Goal: Communication & Community: Answer question/provide support

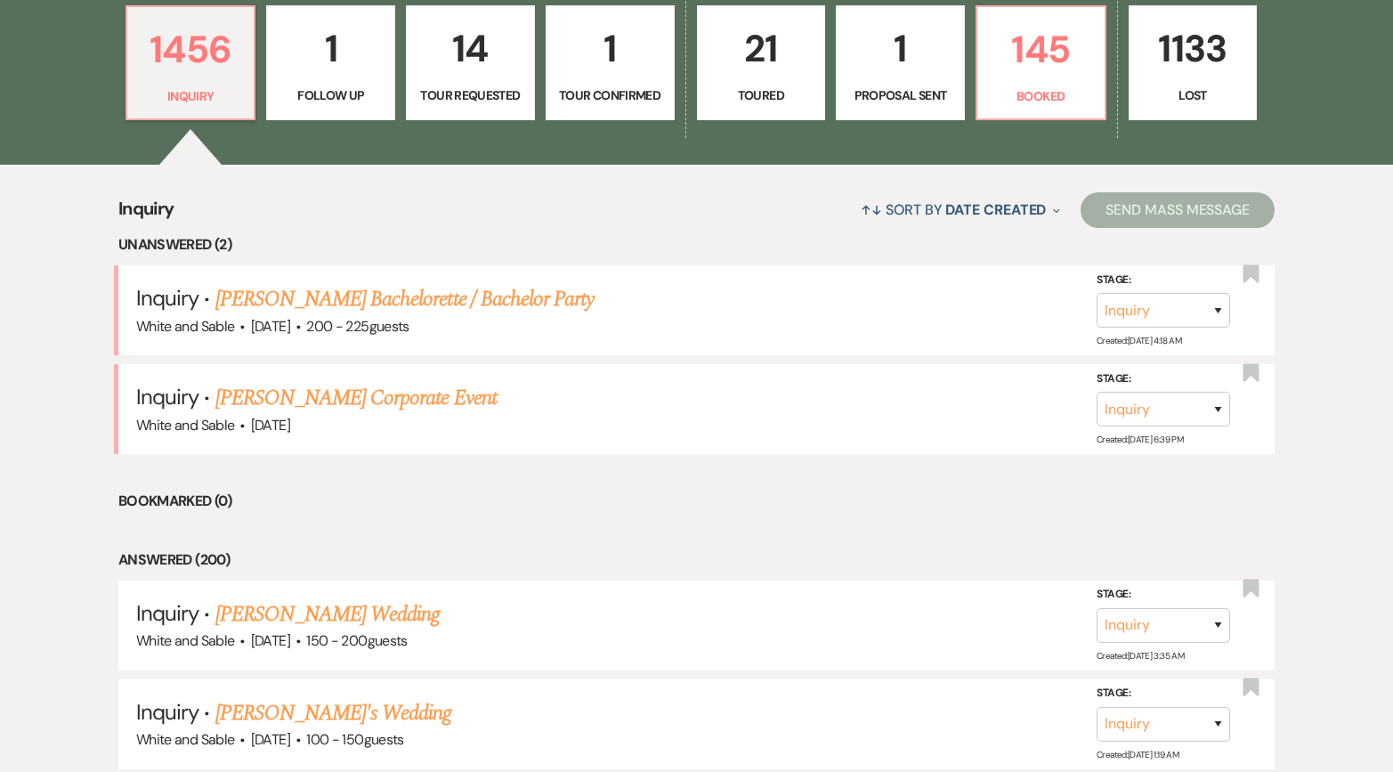
scroll to position [657, 0]
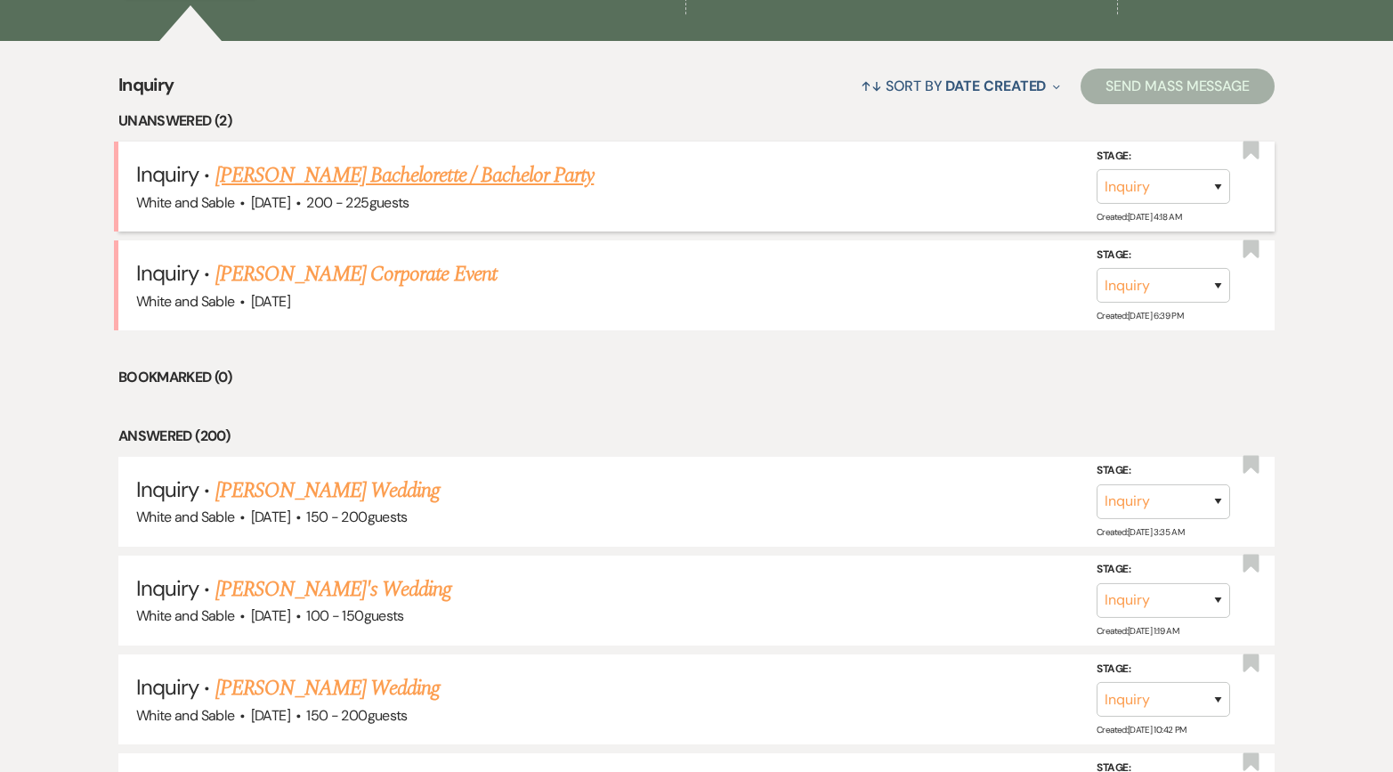
click at [405, 173] on link "[PERSON_NAME] Bachelorette / Bachelor Party" at bounding box center [404, 175] width 379 height 32
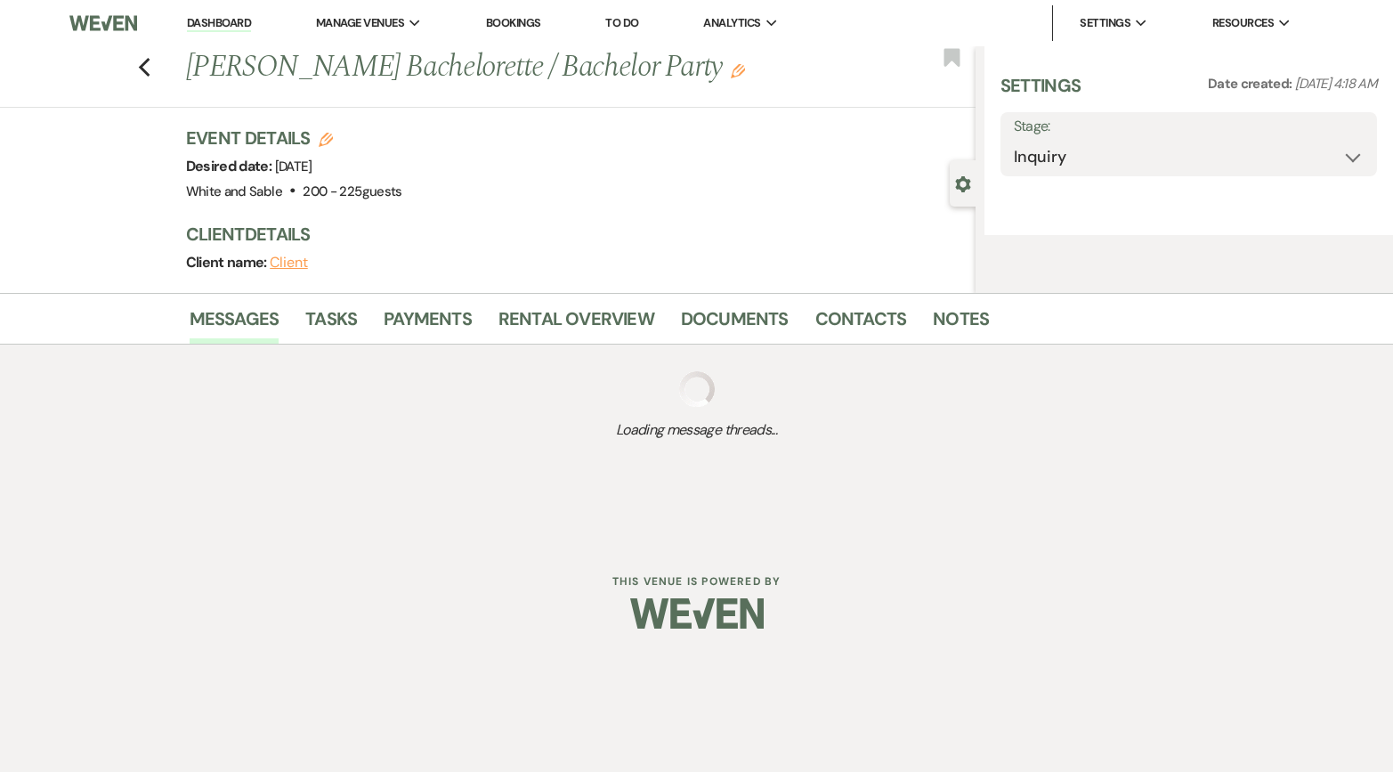
select select "5"
select select "2"
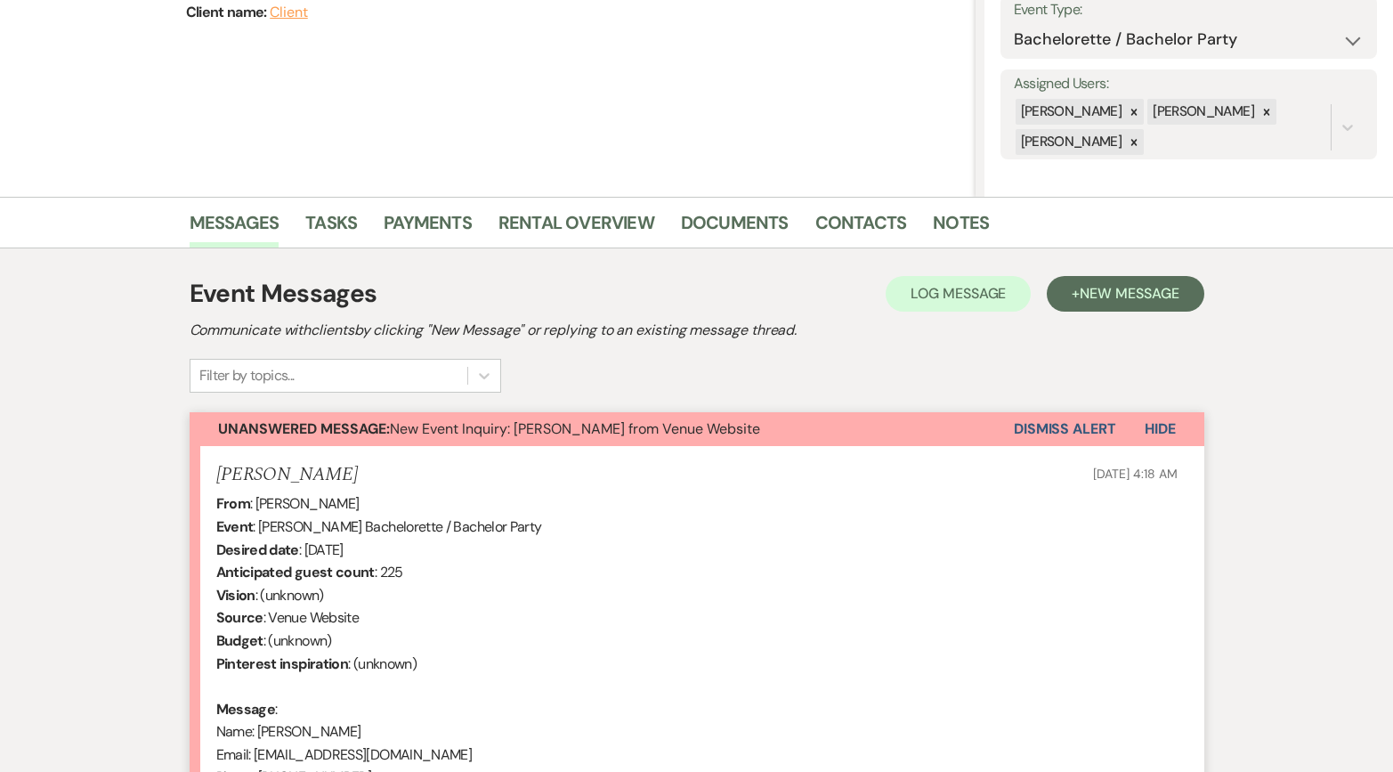
scroll to position [613, 0]
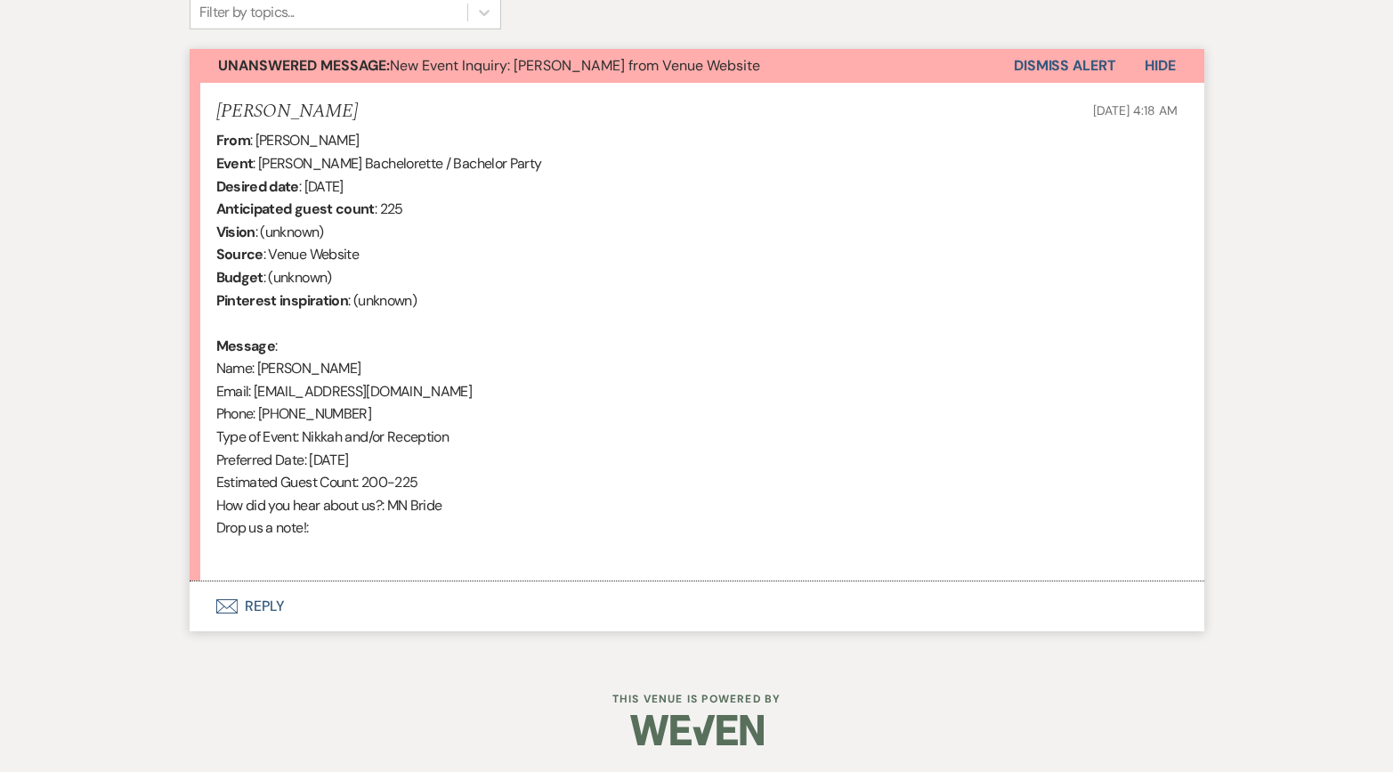
click at [425, 606] on button "Envelope Reply" at bounding box center [697, 606] width 1015 height 50
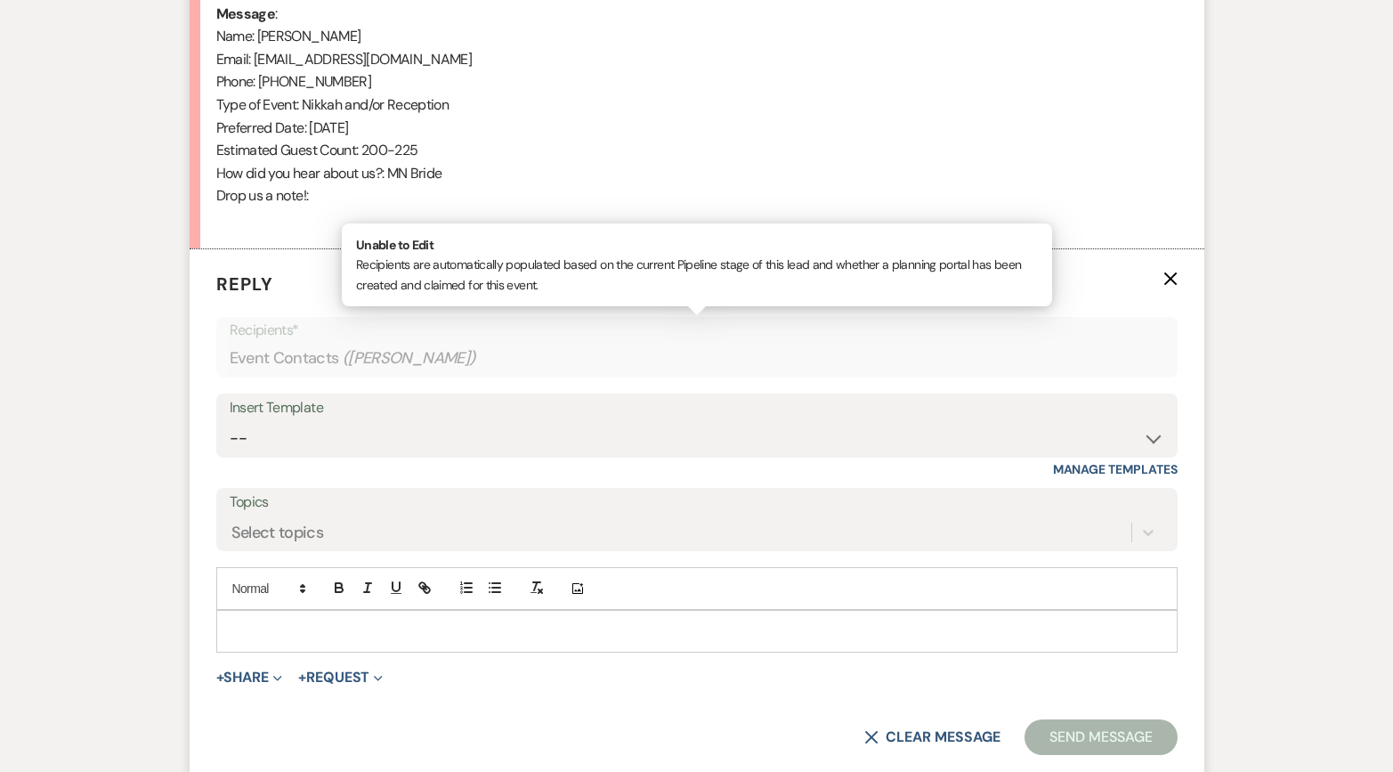
scroll to position [953, 0]
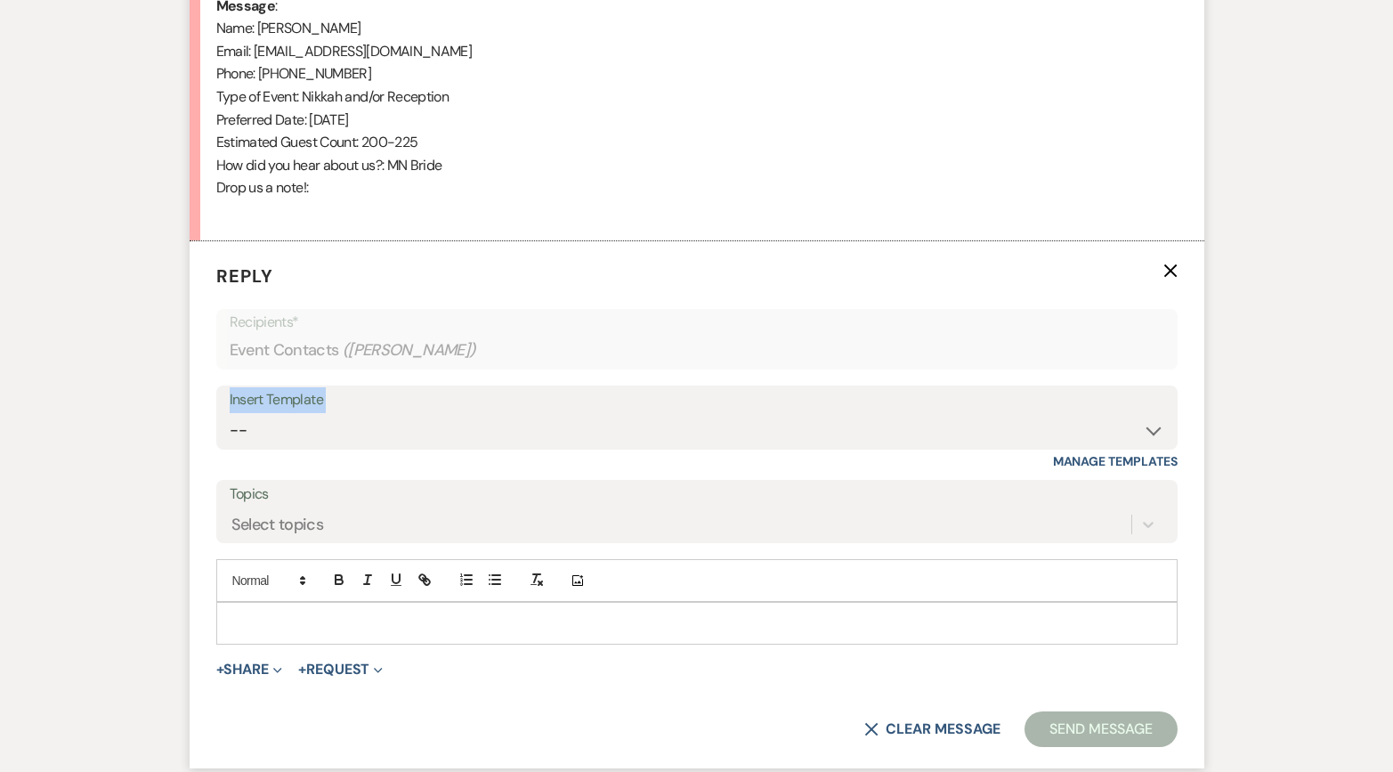
drag, startPoint x: 369, startPoint y: 405, endPoint x: 369, endPoint y: 417, distance: 12.5
click at [369, 417] on div "Insert Template -- Inquiry Response (Venue Guide) Schedule - Venue Tour Appt Co…" at bounding box center [696, 417] width 961 height 64
click at [370, 433] on select "-- Inquiry Response (Venue Guide) Schedule - Venue Tour Appt Confirmation Sched…" at bounding box center [697, 430] width 934 height 35
select select "3320"
click at [230, 413] on select "-- Inquiry Response (Venue Guide) Schedule - Venue Tour Appt Confirmation Sched…" at bounding box center [697, 430] width 934 height 35
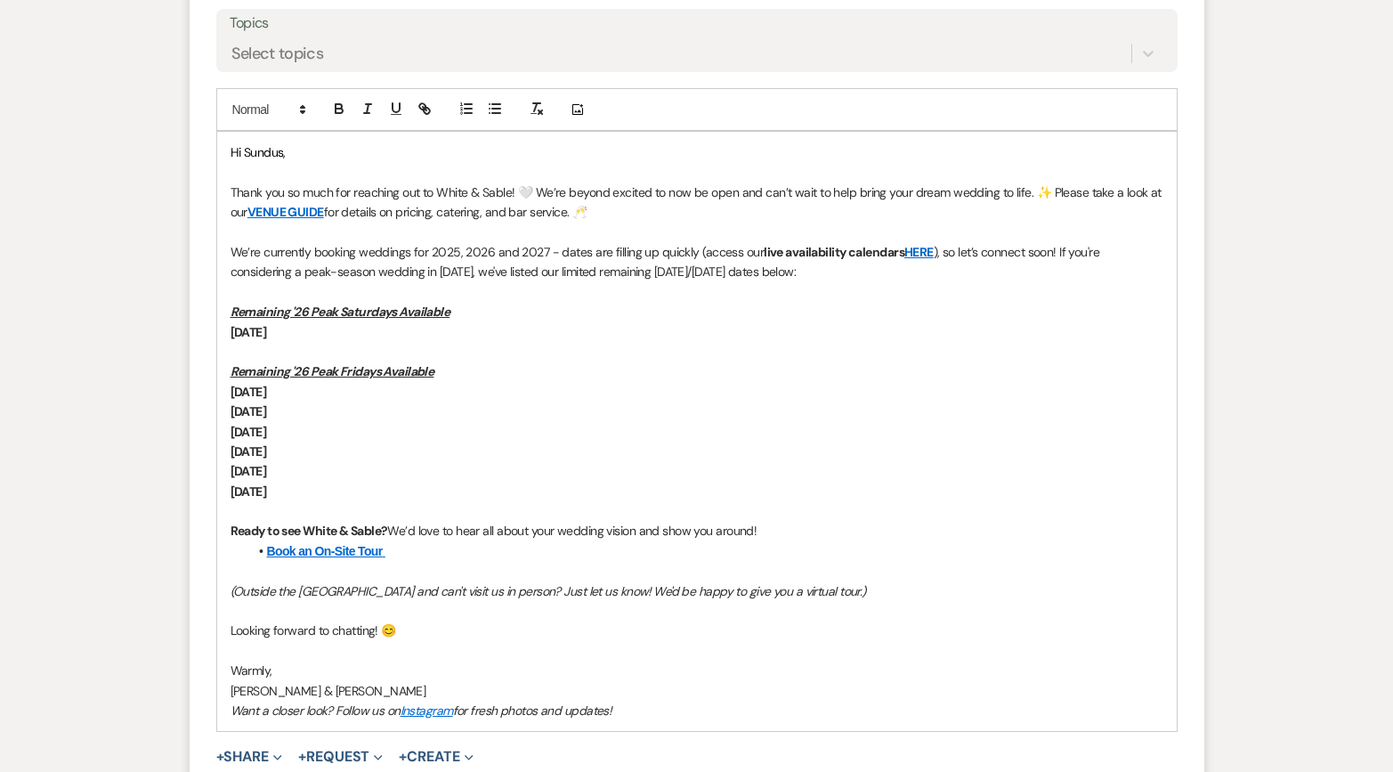
scroll to position [1427, 0]
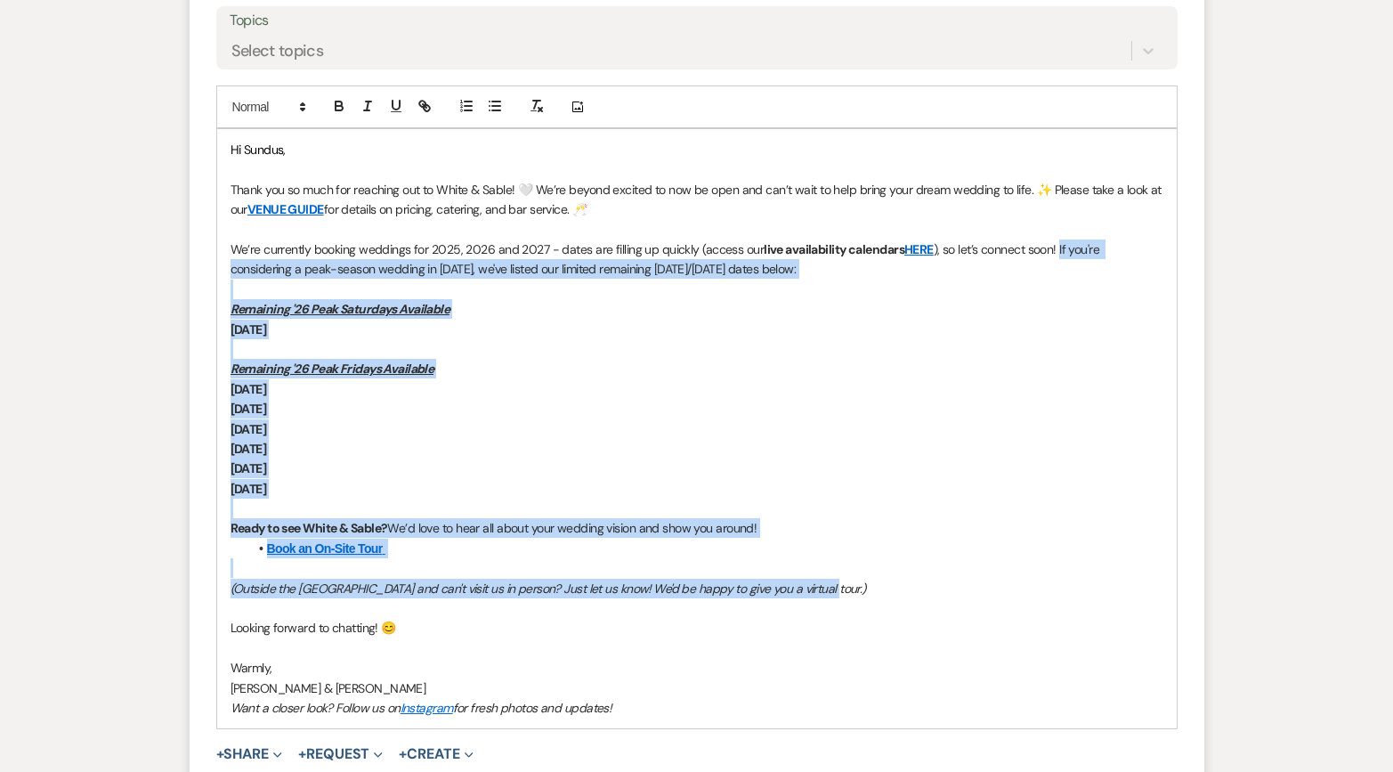
drag, startPoint x: 863, startPoint y: 587, endPoint x: 1058, endPoint y: 239, distance: 398.8
click at [1058, 239] on div "Hi Sundus, Thank you so much for reaching out to White & Sable! 🤍 We’re beyond …" at bounding box center [696, 428] width 959 height 599
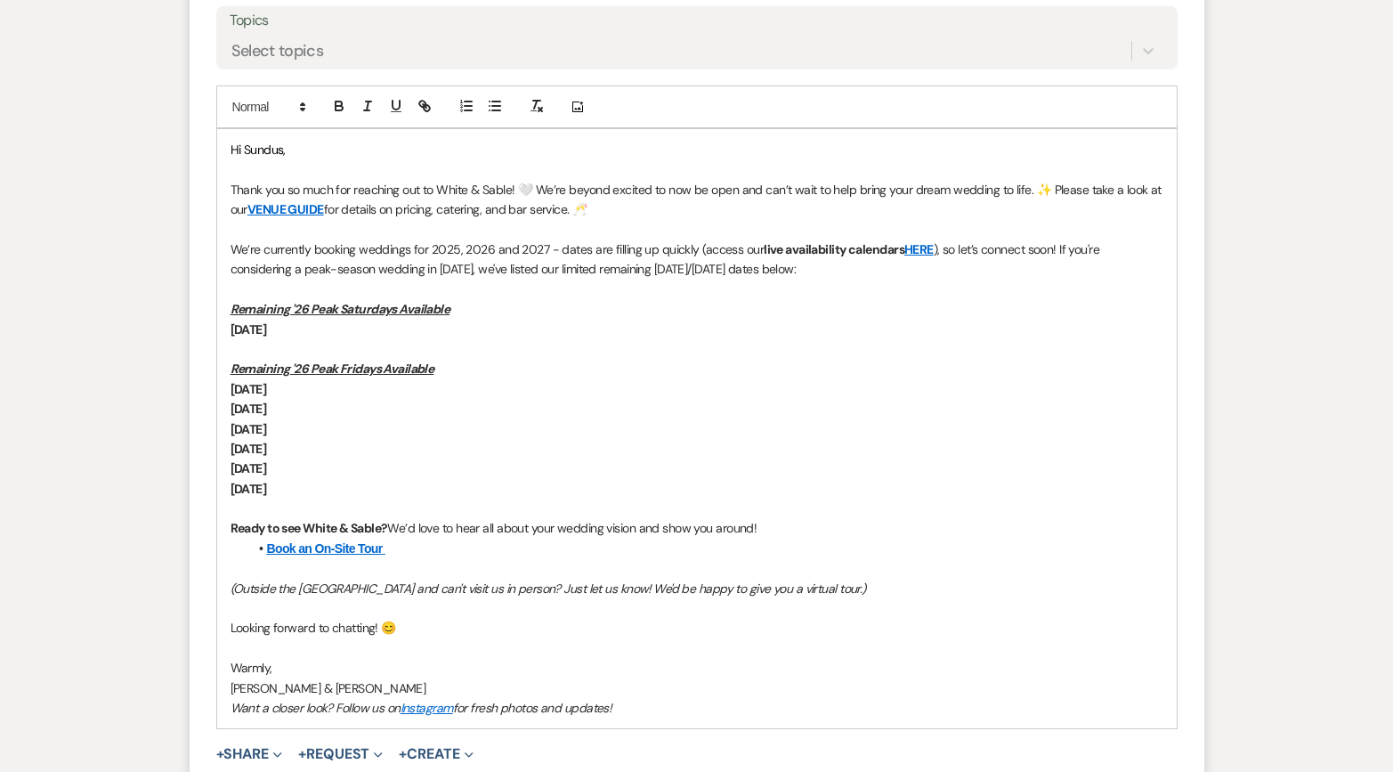
scroll to position [1330, 0]
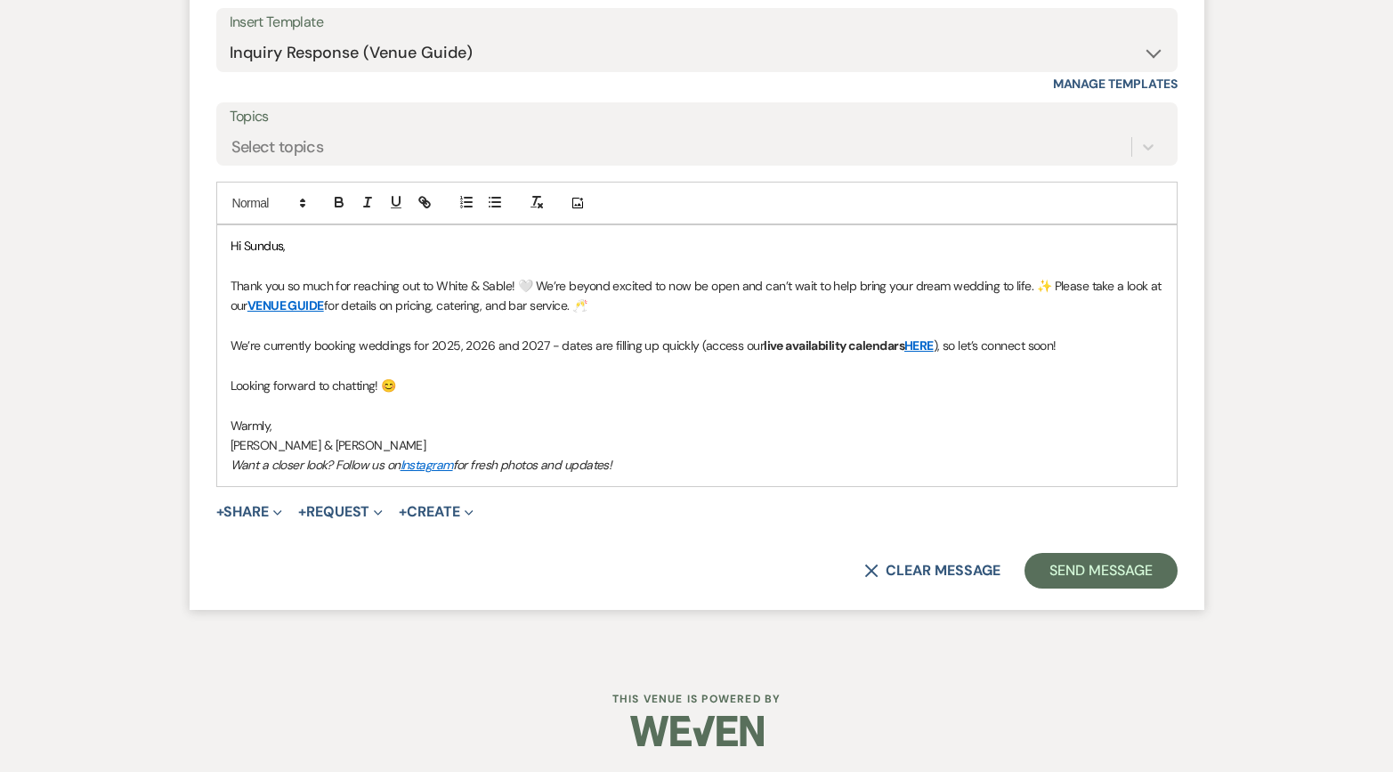
drag, startPoint x: 601, startPoint y: 458, endPoint x: 234, endPoint y: 468, distance: 366.8
click at [234, 468] on p "Want a closer look? Follow us on Instagram for fresh photos and updates!" at bounding box center [696, 465] width 933 height 20
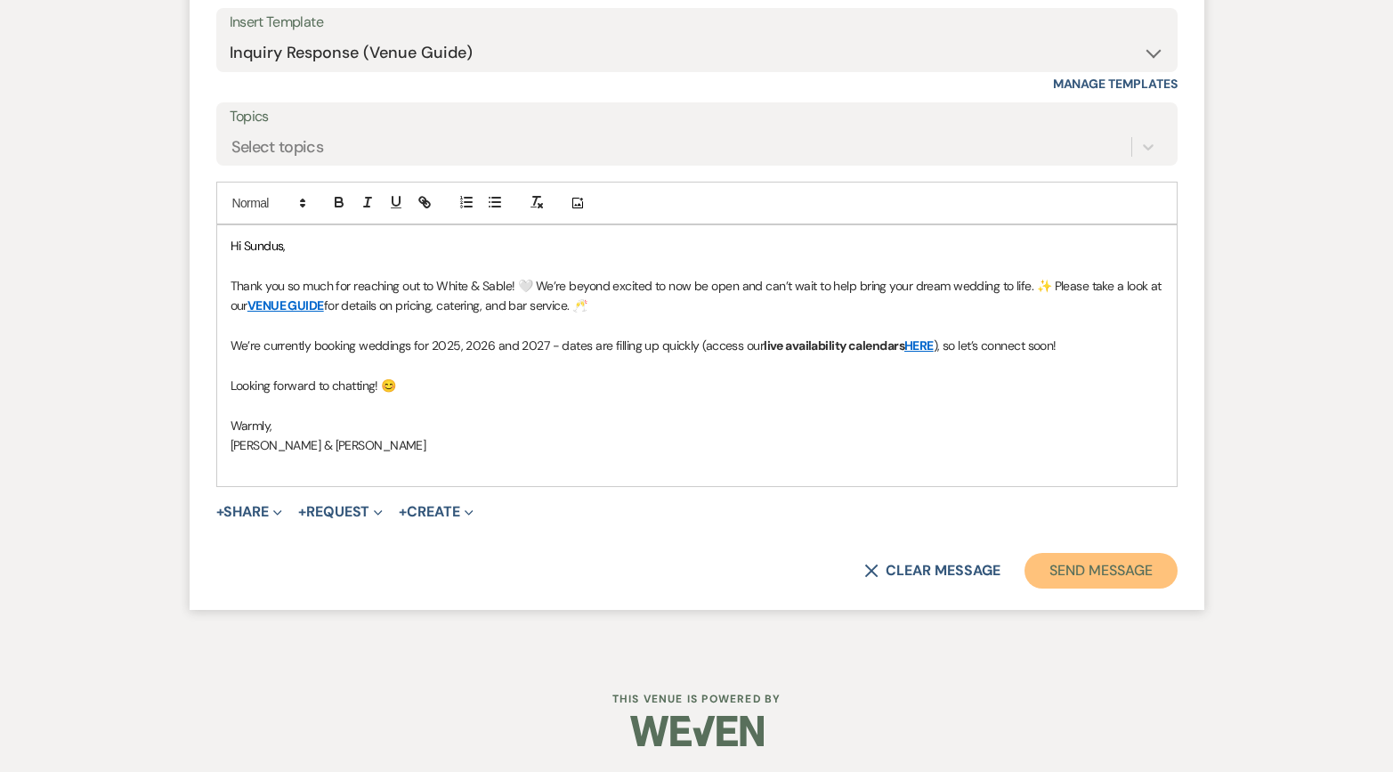
click at [1066, 562] on button "Send Message" at bounding box center [1100, 571] width 152 height 36
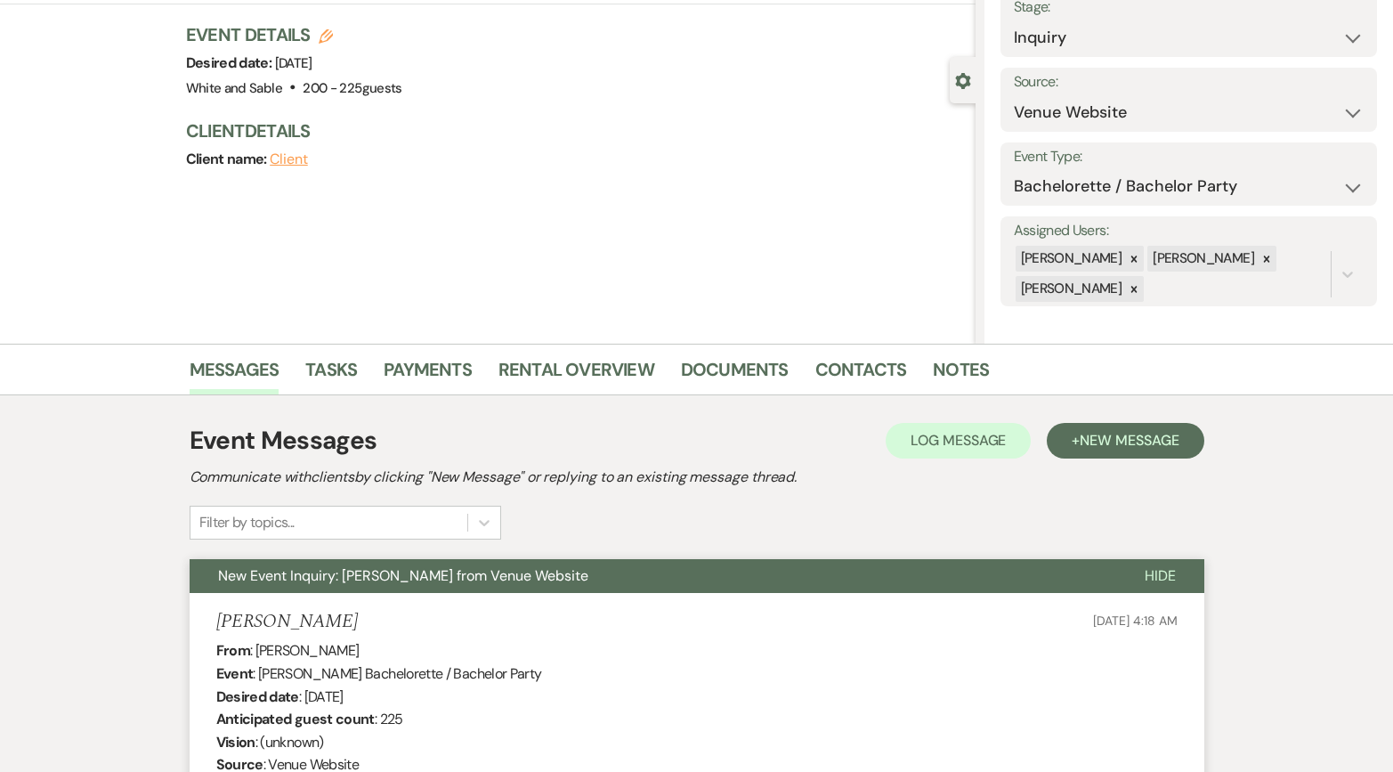
scroll to position [0, 0]
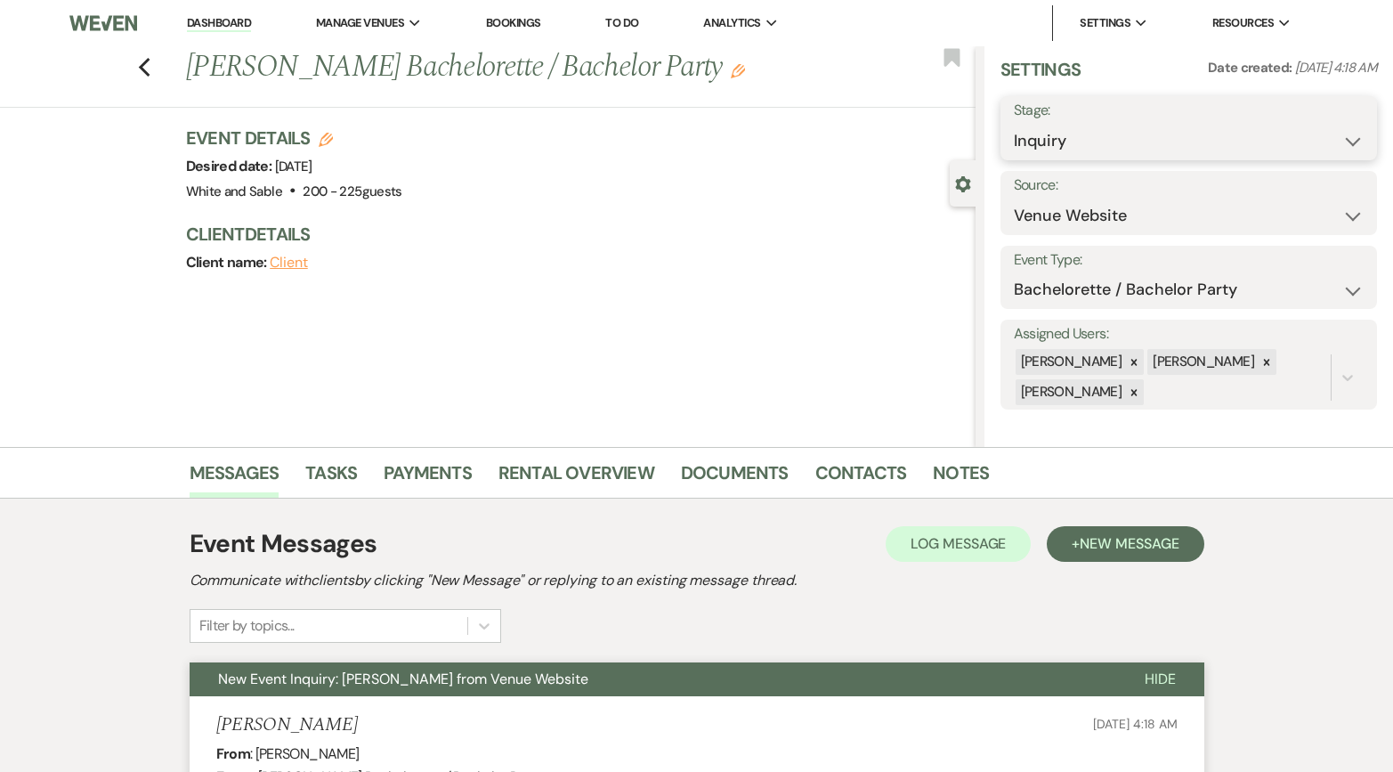
click at [1088, 136] on select "Inquiry Follow Up Tour Requested Tour Confirmed Toured Proposal Sent Booked Lost" at bounding box center [1189, 141] width 351 height 35
select select "8"
click at [1014, 124] on select "Inquiry Follow Up Tour Requested Tour Confirmed Toured Proposal Sent Booked Lost" at bounding box center [1189, 141] width 351 height 35
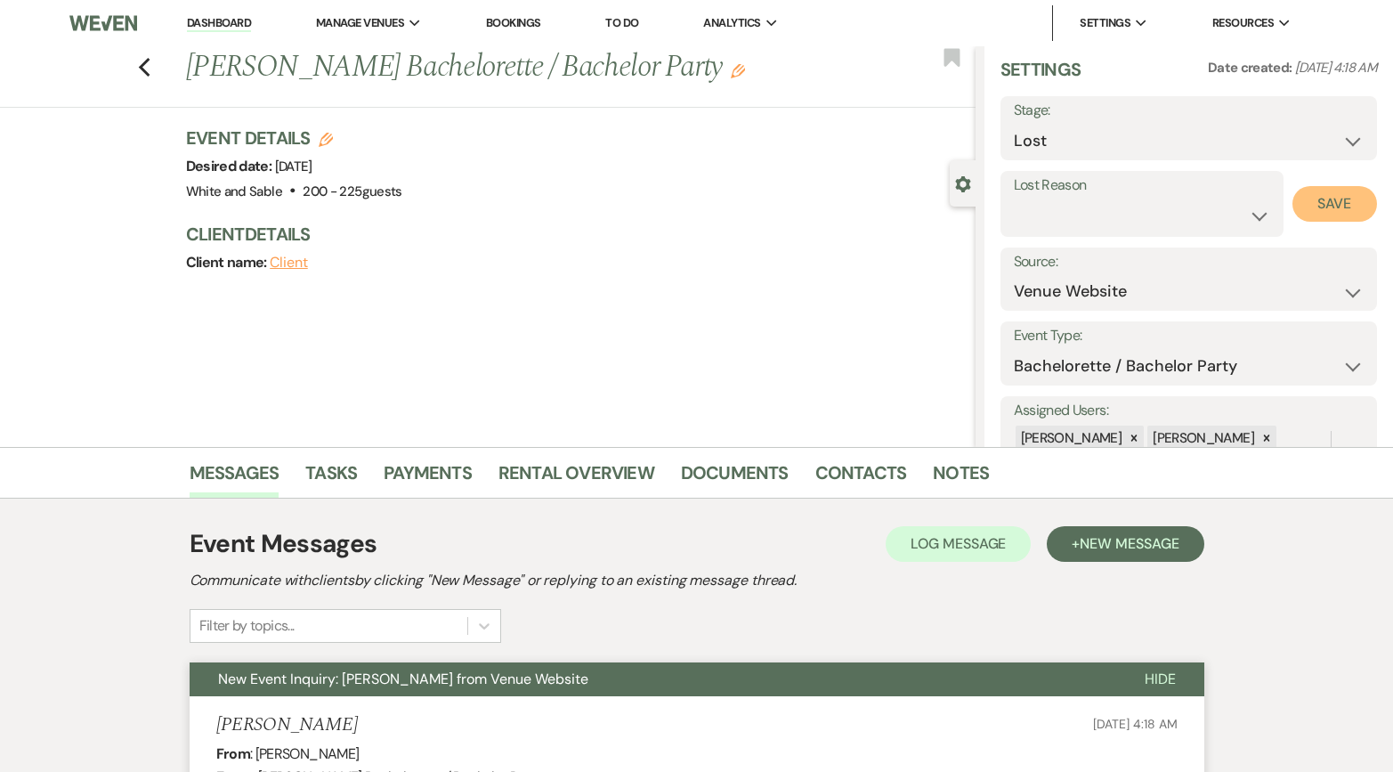
click at [1319, 206] on button "Save" at bounding box center [1334, 204] width 85 height 36
click at [144, 61] on icon "Previous" at bounding box center [144, 67] width 13 height 21
select select "8"
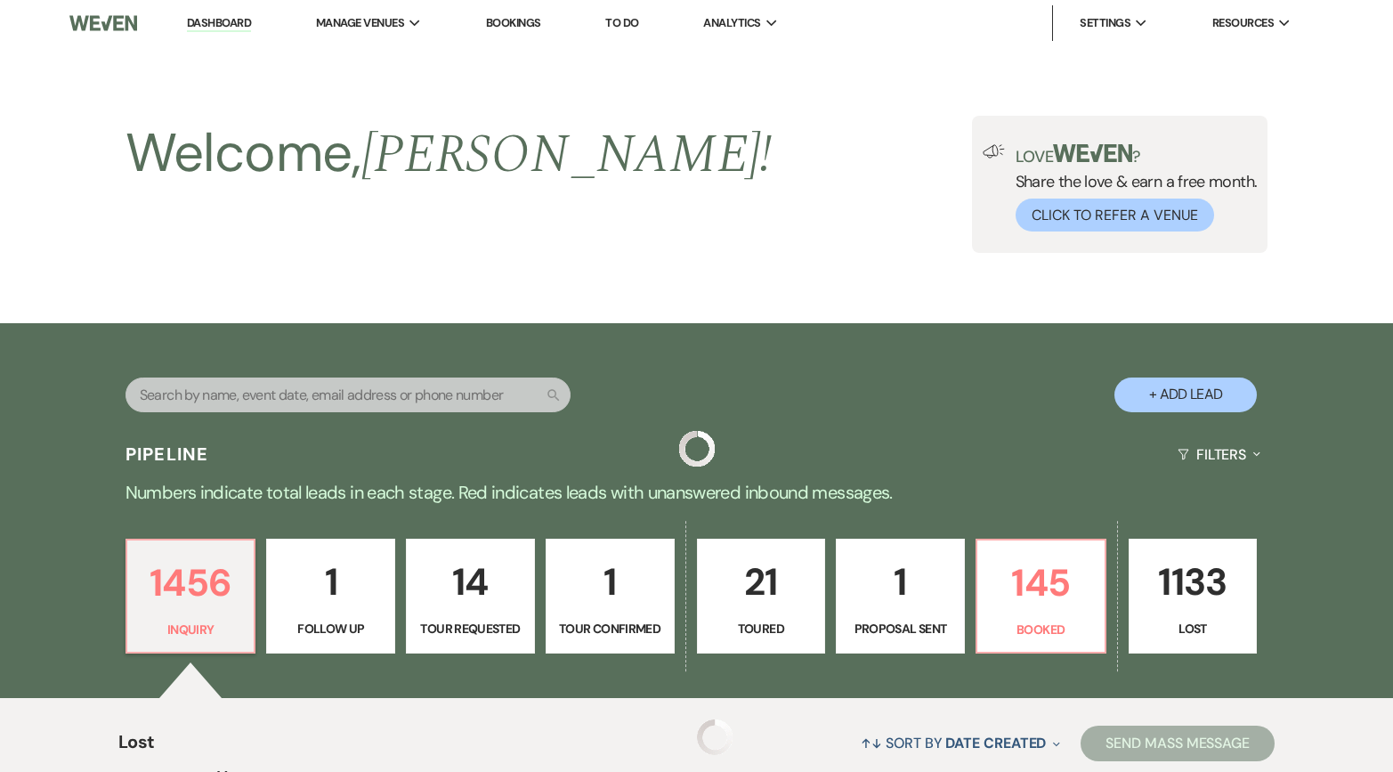
scroll to position [657, 0]
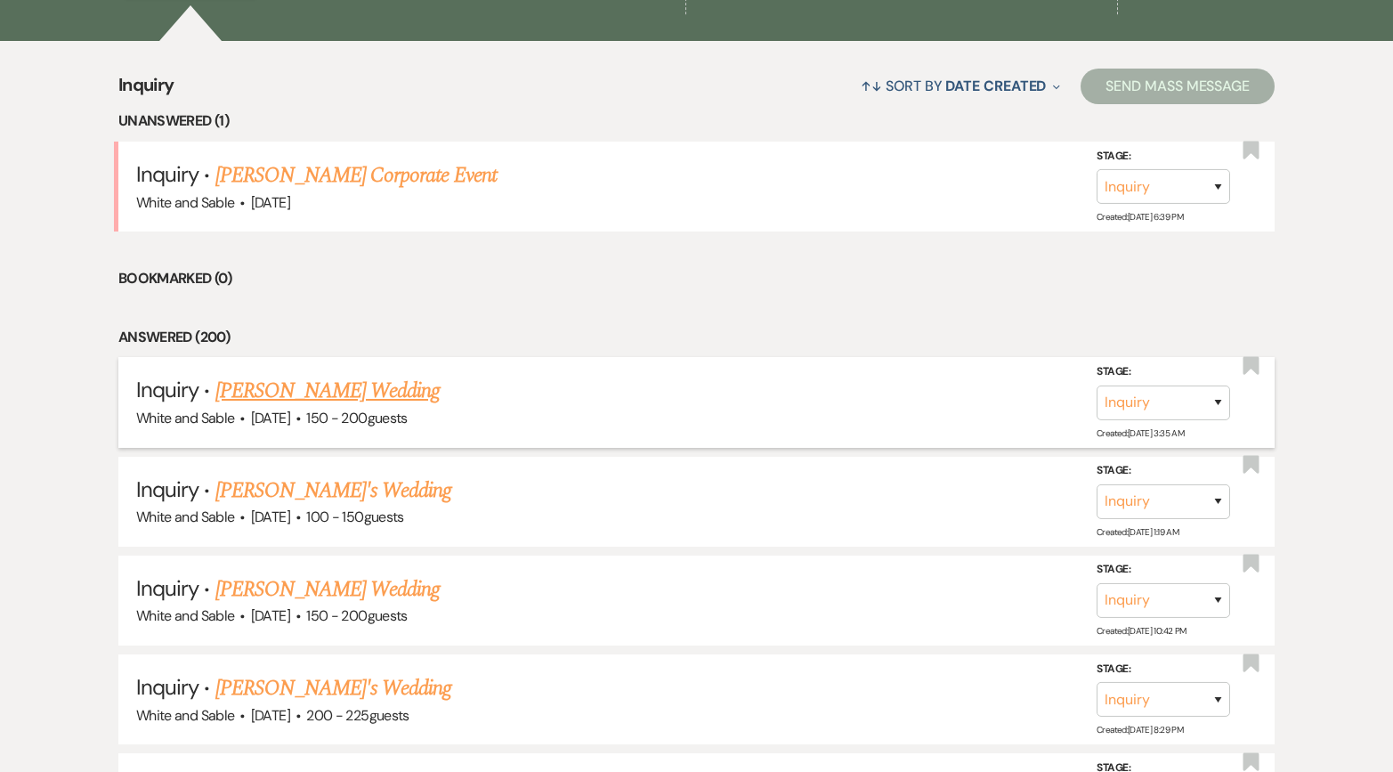
click at [306, 404] on link "[PERSON_NAME] Wedding" at bounding box center [327, 391] width 225 height 32
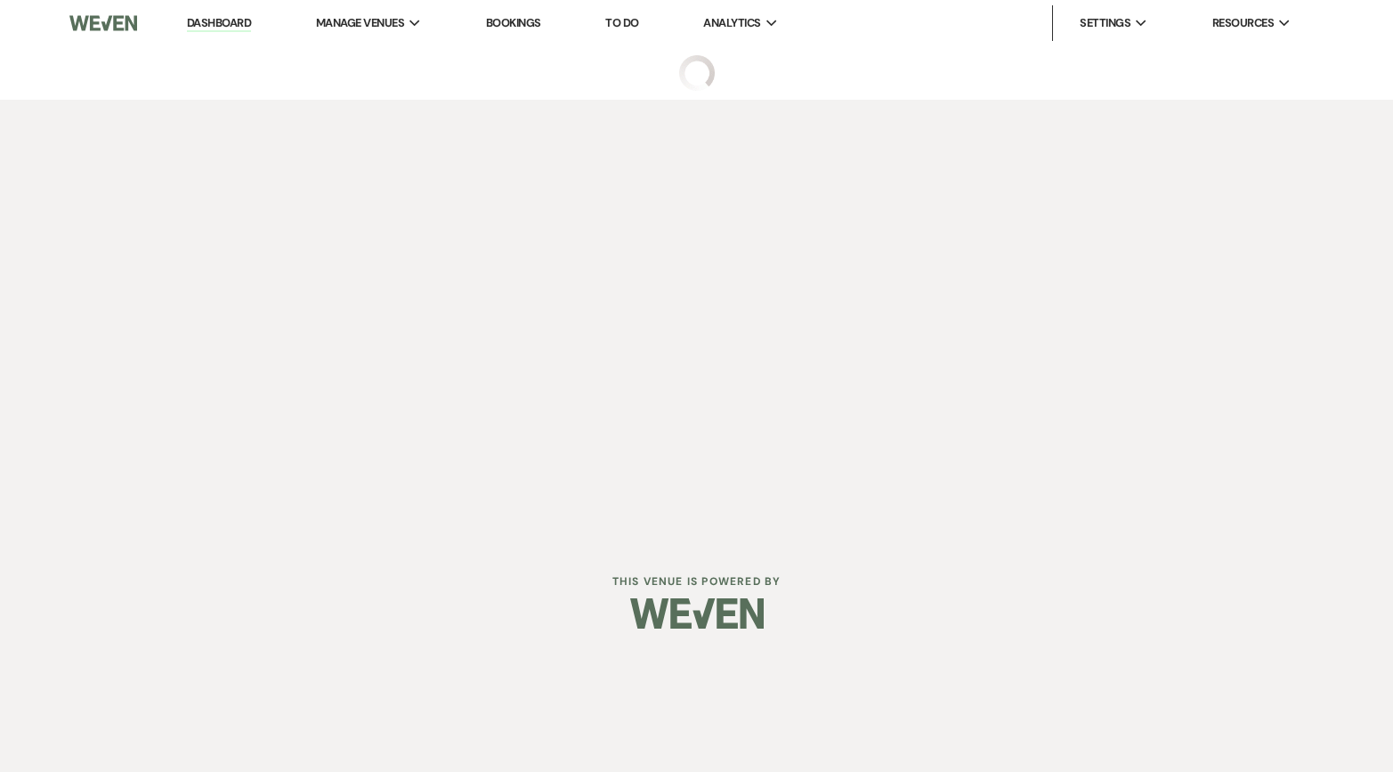
select select "5"
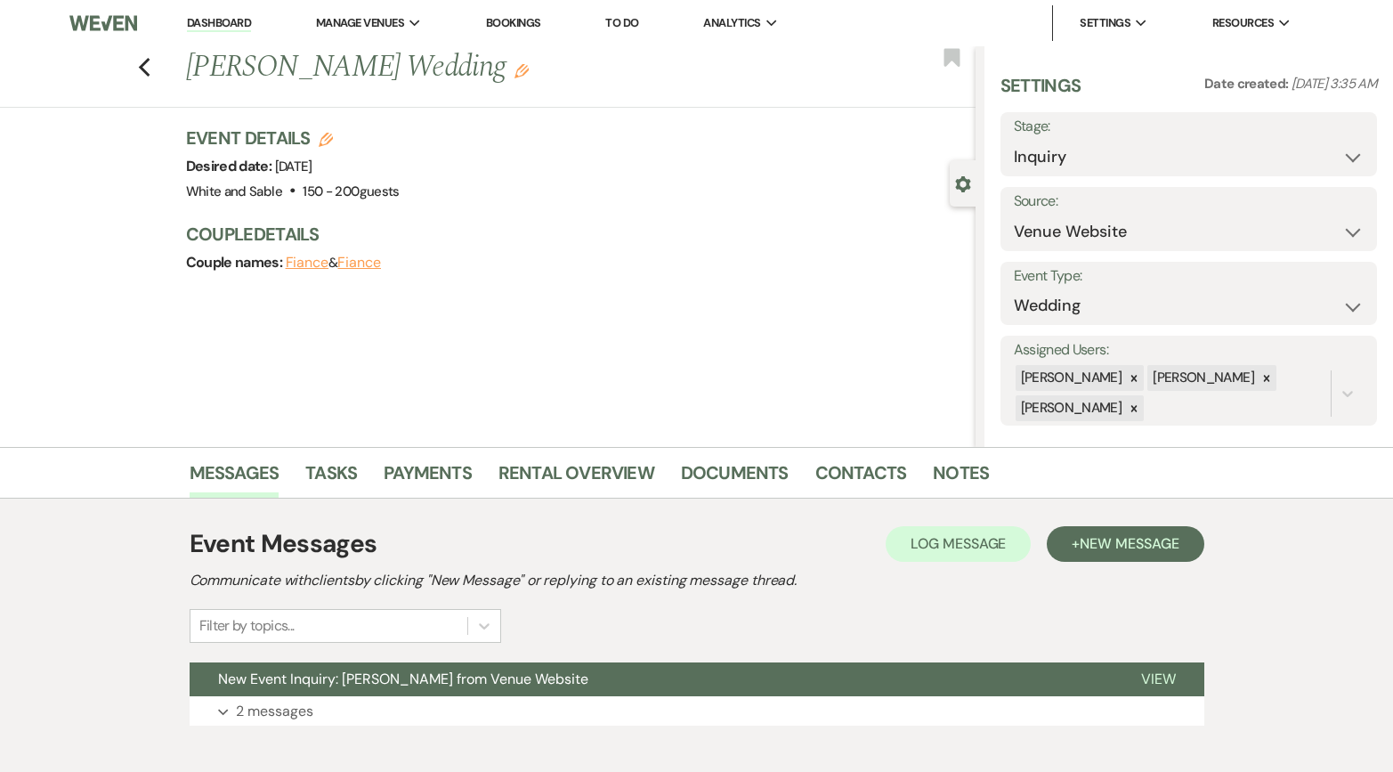
scroll to position [95, 0]
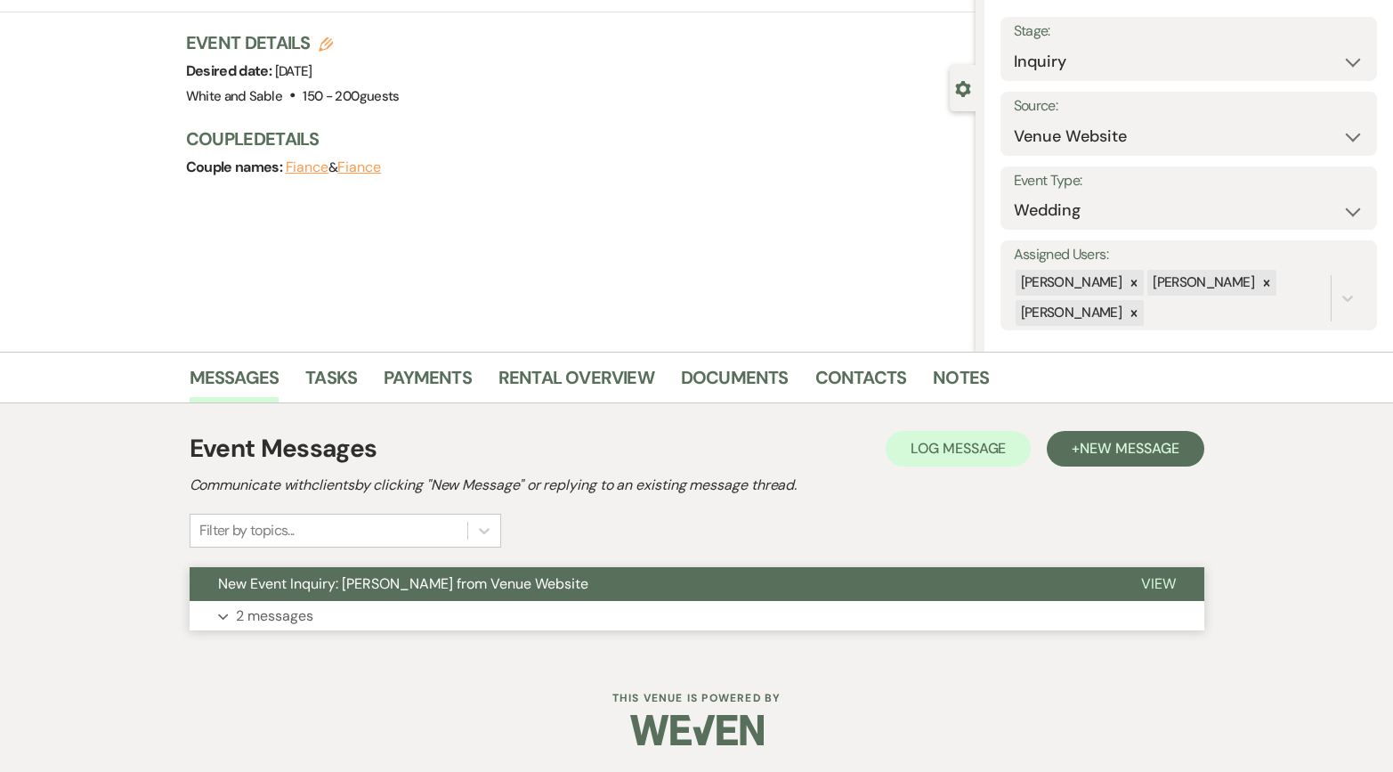
click at [318, 601] on button "Expand 2 messages" at bounding box center [697, 616] width 1015 height 30
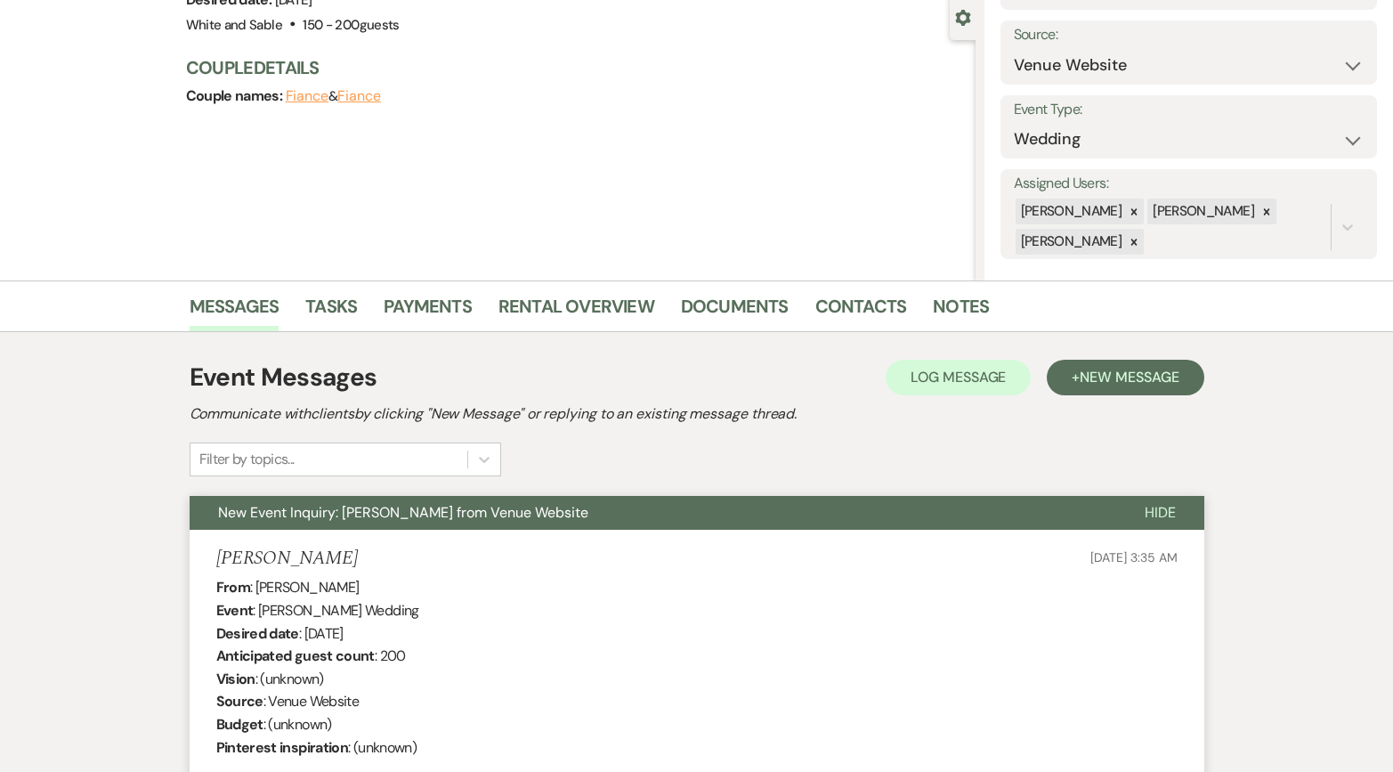
scroll to position [0, 0]
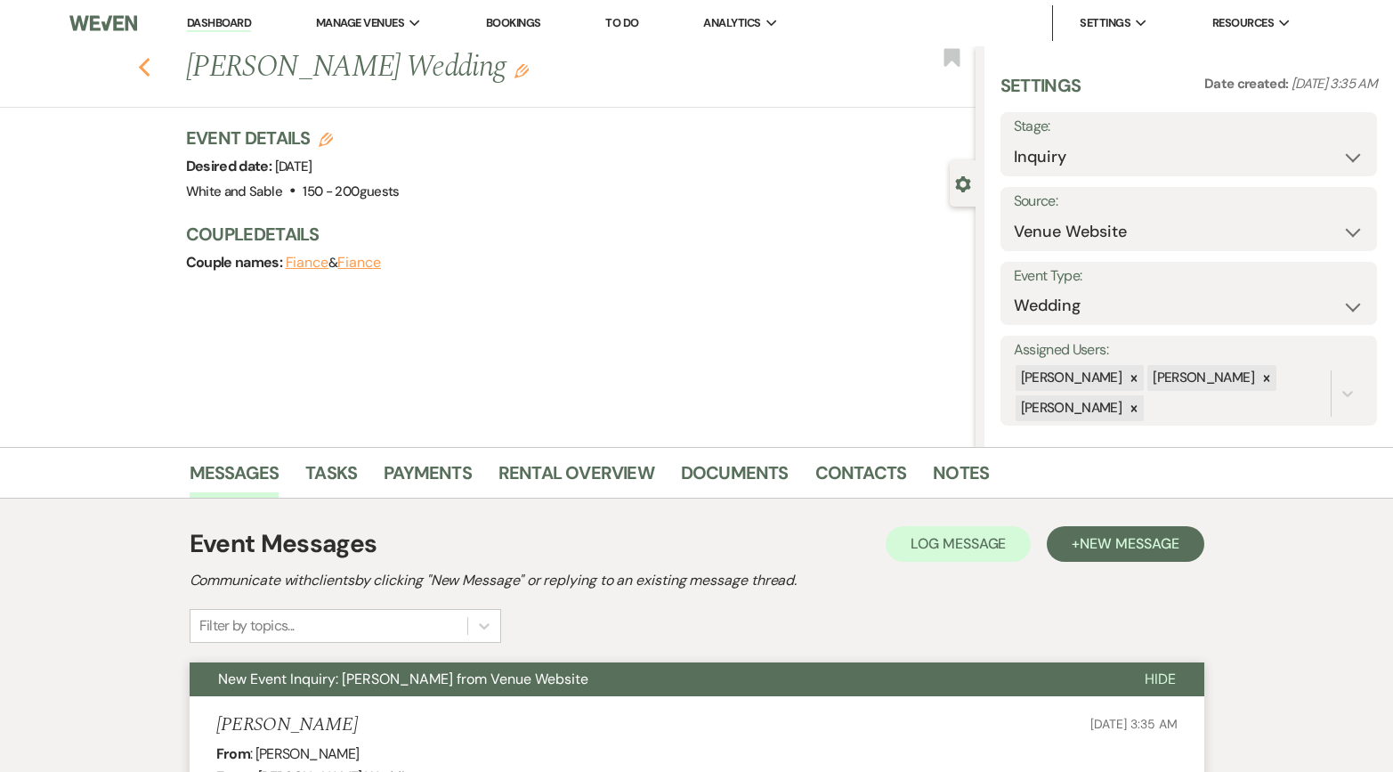
click at [143, 70] on use "button" at bounding box center [144, 68] width 12 height 20
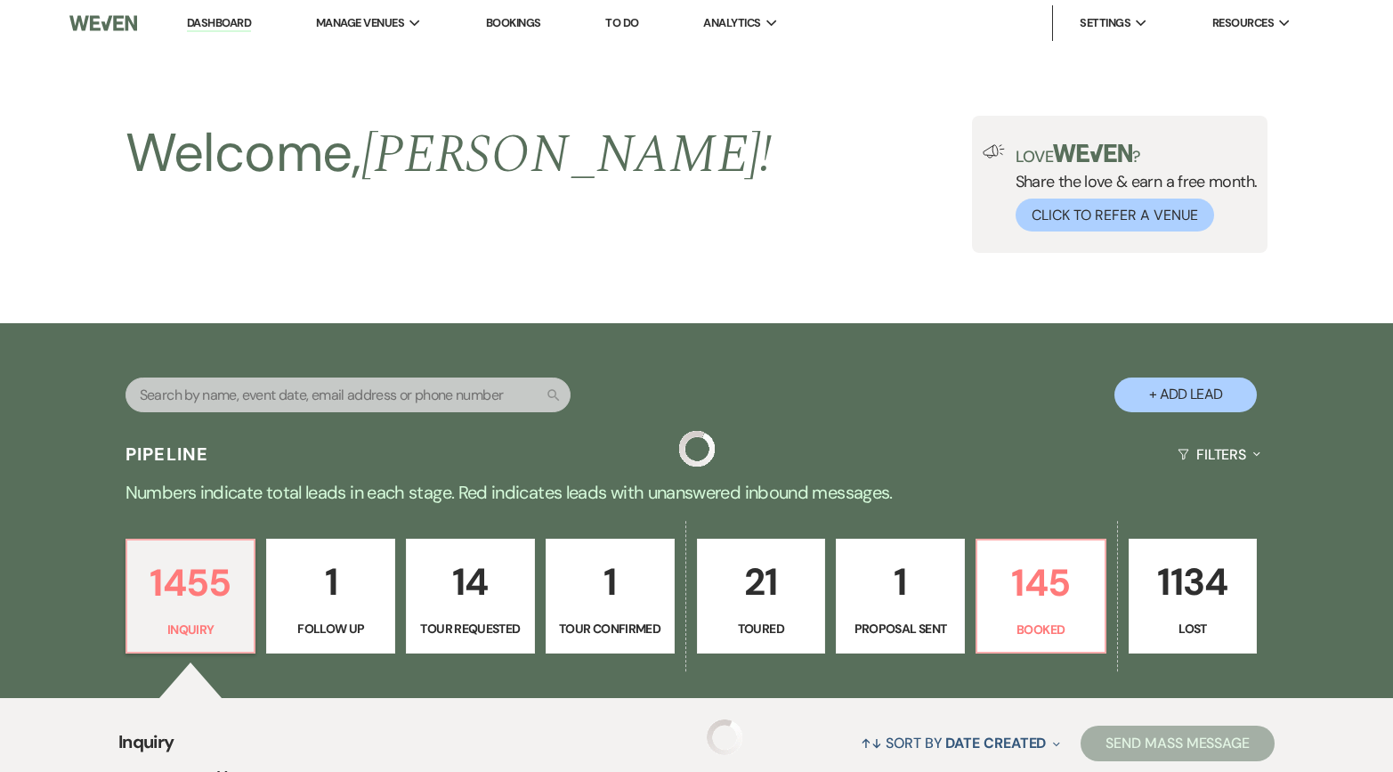
scroll to position [657, 0]
